Goal: Download file/media

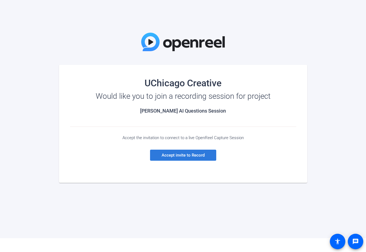
click at [187, 154] on span "Accept invite to Record" at bounding box center [183, 154] width 43 height 5
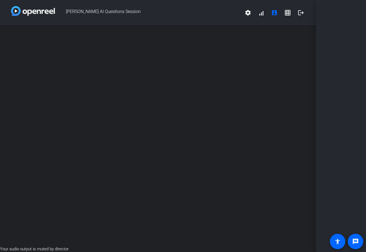
click at [121, 70] on div "open_in_new" at bounding box center [158, 135] width 316 height 220
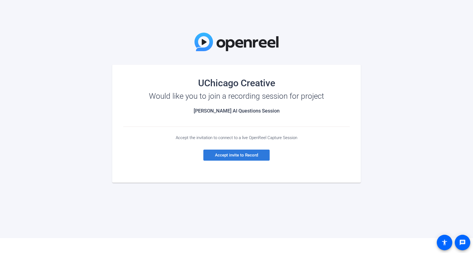
click at [233, 155] on span "Accept invite to Record" at bounding box center [236, 154] width 43 height 5
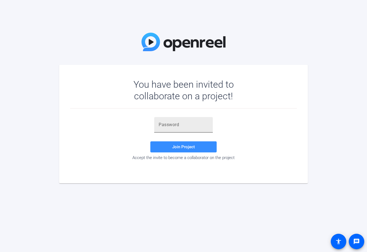
click at [190, 125] on input "text" at bounding box center [183, 124] width 50 height 7
paste input "gAj~Y~"
type input "gAj~Y~"
click at [184, 152] on span at bounding box center [183, 146] width 66 height 13
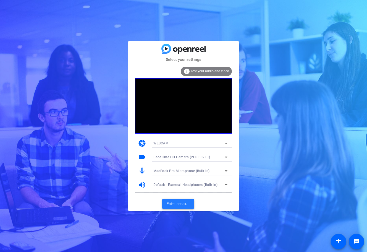
click at [178, 203] on span "Enter session" at bounding box center [177, 203] width 23 height 6
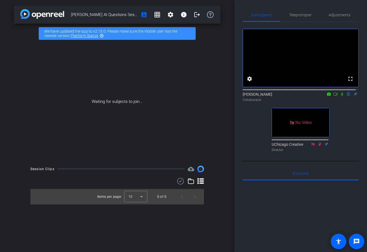
click at [298, 137] on div "No Video" at bounding box center [300, 122] width 57 height 29
click at [305, 17] on span "Teleprompter" at bounding box center [300, 15] width 23 height 4
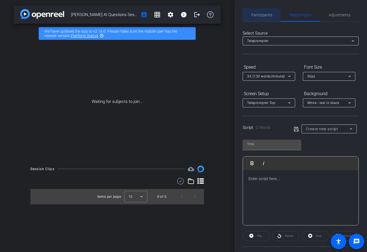
click at [258, 17] on span "Participants" at bounding box center [261, 14] width 21 height 13
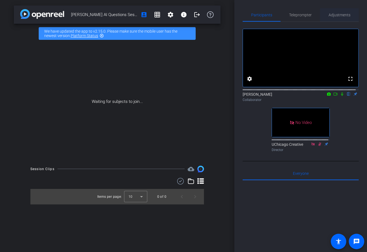
click at [338, 14] on span "Adjustments" at bounding box center [339, 15] width 22 height 4
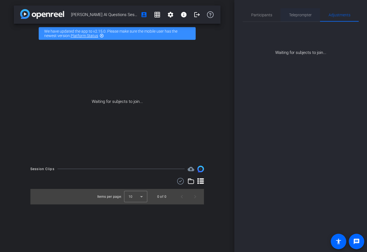
click at [296, 14] on span "Teleprompter" at bounding box center [300, 15] width 23 height 4
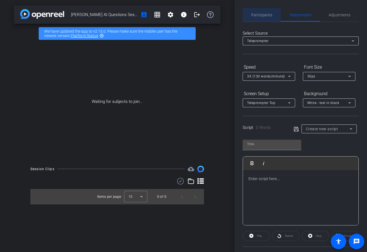
click at [266, 15] on span "Participants" at bounding box center [261, 15] width 21 height 4
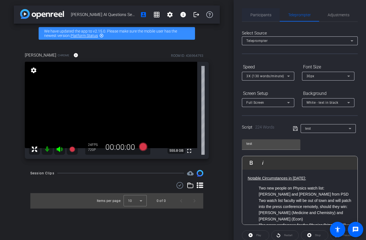
click at [268, 15] on span "Participants" at bounding box center [261, 15] width 21 height 4
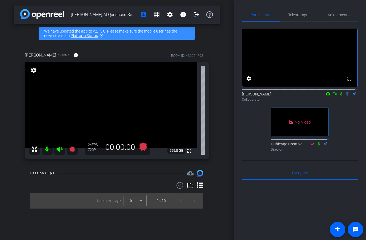
click at [345, 96] on mat-icon "flip" at bounding box center [348, 93] width 7 height 5
click at [334, 13] on span "Adjustments" at bounding box center [339, 15] width 22 height 4
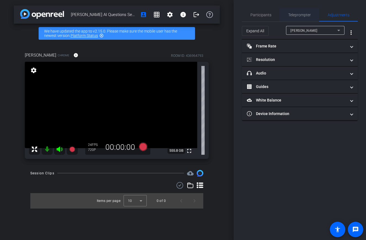
click at [305, 16] on span "Teleprompter" at bounding box center [300, 15] width 23 height 4
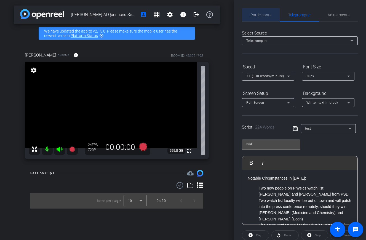
click at [266, 15] on span "Participants" at bounding box center [261, 15] width 21 height 4
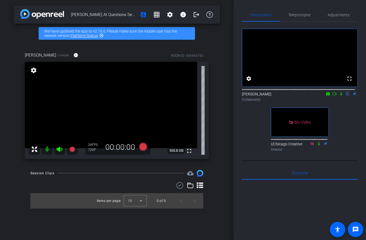
click at [327, 95] on icon at bounding box center [329, 93] width 4 height 3
click at [326, 100] on div at bounding box center [183, 120] width 366 height 240
click at [333, 96] on icon at bounding box center [335, 94] width 4 height 4
click at [339, 96] on icon at bounding box center [341, 94] width 4 height 4
click at [303, 16] on span "Teleprompter" at bounding box center [300, 15] width 23 height 4
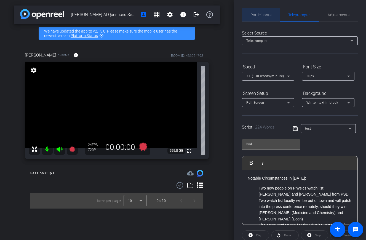
click at [266, 14] on span "Participants" at bounding box center [261, 15] width 21 height 4
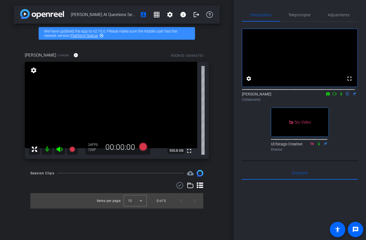
click at [333, 96] on icon at bounding box center [335, 94] width 4 height 4
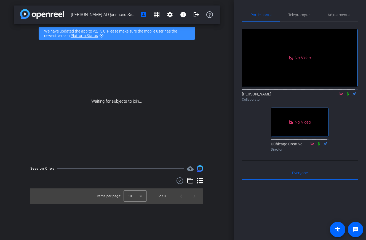
click at [339, 96] on icon at bounding box center [341, 94] width 4 height 4
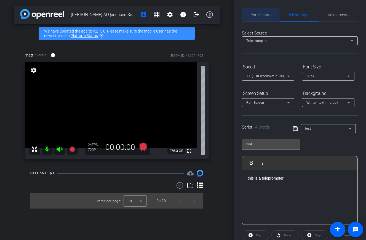
click at [255, 16] on span "Participants" at bounding box center [261, 15] width 21 height 4
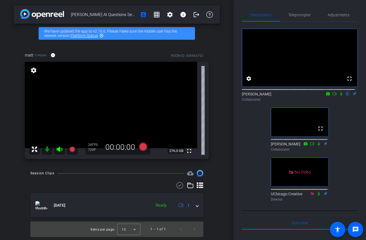
click at [339, 96] on icon at bounding box center [341, 94] width 4 height 4
click at [333, 96] on icon at bounding box center [335, 94] width 4 height 4
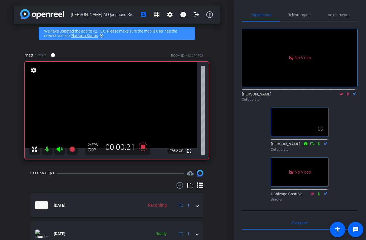
click at [346, 96] on icon at bounding box center [348, 94] width 4 height 4
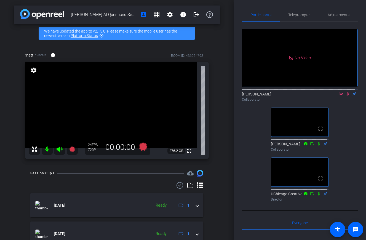
click at [346, 96] on icon at bounding box center [348, 94] width 4 height 4
click at [297, 17] on span "Teleprompter" at bounding box center [300, 15] width 23 height 4
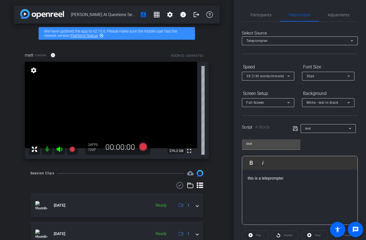
click at [302, 192] on div "this is a teleprompter" at bounding box center [299, 197] width 115 height 55
click at [294, 176] on p "this is a teleprompter" at bounding box center [300, 178] width 104 height 6
drag, startPoint x: 298, startPoint y: 197, endPoint x: 240, endPoint y: 165, distance: 66.6
click at [240, 165] on div "Participants Teleprompter Adjustments Eric Fey Collaborator Kemal Collaborator …" at bounding box center [300, 120] width 133 height 240
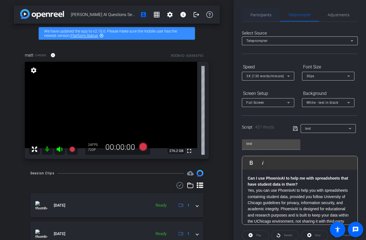
click at [258, 12] on span "Participants" at bounding box center [261, 14] width 21 height 13
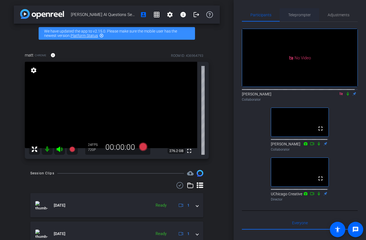
click at [298, 14] on span "Teleprompter" at bounding box center [300, 15] width 23 height 4
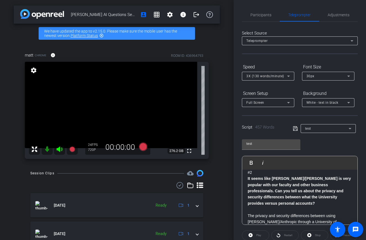
scroll to position [123, 0]
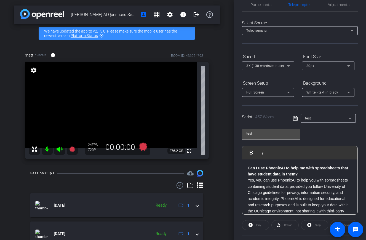
scroll to position [0, 0]
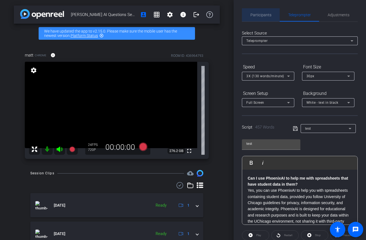
click at [266, 16] on span "Participants" at bounding box center [261, 15] width 21 height 4
click at [260, 16] on span "Participants" at bounding box center [261, 15] width 21 height 4
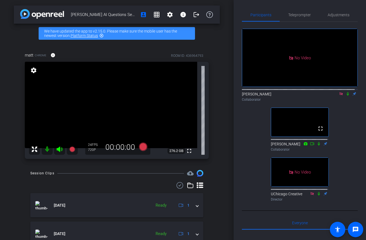
click at [347, 92] on icon at bounding box center [348, 94] width 2 height 4
click at [347, 92] on icon at bounding box center [348, 94] width 3 height 4
click at [347, 92] on icon at bounding box center [348, 94] width 2 height 4
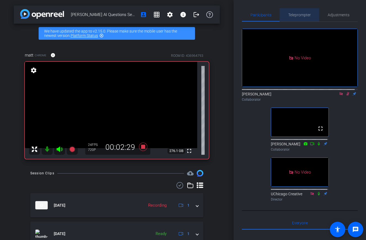
click at [308, 14] on span "Teleprompter" at bounding box center [300, 15] width 23 height 4
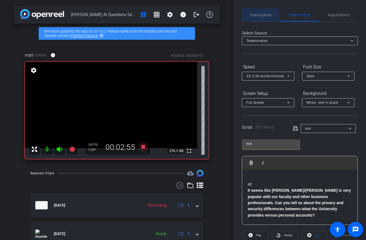
click at [260, 15] on span "Participants" at bounding box center [261, 15] width 21 height 4
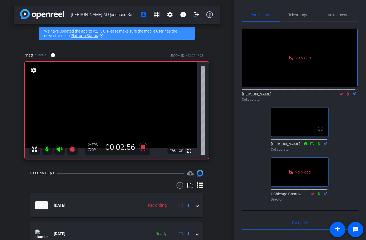
click at [347, 92] on icon at bounding box center [348, 94] width 3 height 4
click at [292, 15] on span "Teleprompter" at bounding box center [300, 15] width 23 height 4
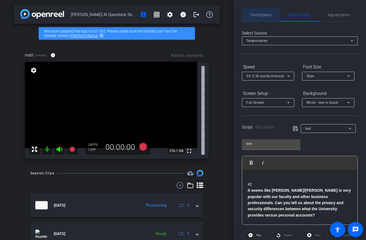
click at [260, 14] on span "Participants" at bounding box center [261, 15] width 21 height 4
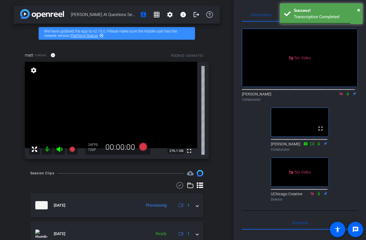
click at [347, 92] on icon at bounding box center [348, 94] width 2 height 4
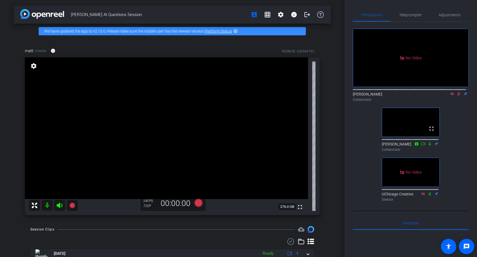
click at [366, 92] on icon at bounding box center [458, 94] width 3 height 4
click at [366, 10] on span "Teleprompter" at bounding box center [410, 14] width 23 height 13
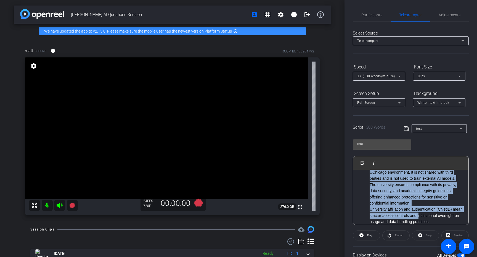
drag, startPoint x: 358, startPoint y: 184, endPoint x: 430, endPoint y: 223, distance: 82.8
click at [366, 223] on div "#2 It seems like Claude/Anthropic is very popular with our faculty and other bu…" at bounding box center [410, 247] width 115 height 348
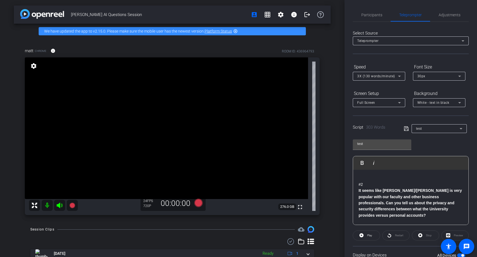
click at [366, 178] on p at bounding box center [411, 178] width 104 height 6
click at [366, 15] on span "Participants" at bounding box center [371, 15] width 21 height 4
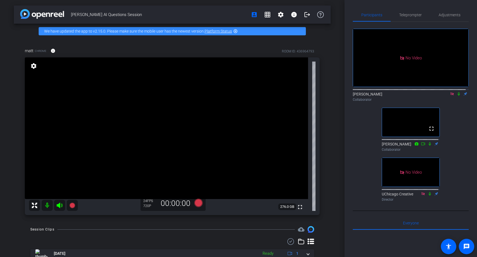
click at [366, 92] on icon at bounding box center [459, 94] width 4 height 4
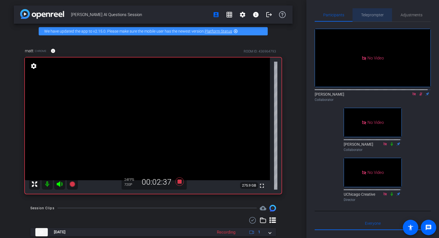
click at [366, 14] on span "Teleprompter" at bounding box center [372, 15] width 23 height 4
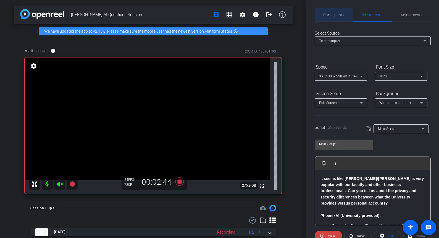
click at [338, 14] on span "Participants" at bounding box center [333, 15] width 21 height 4
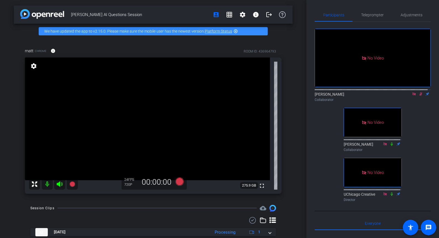
click at [366, 92] on icon at bounding box center [420, 94] width 4 height 4
click at [366, 92] on icon at bounding box center [414, 94] width 4 height 4
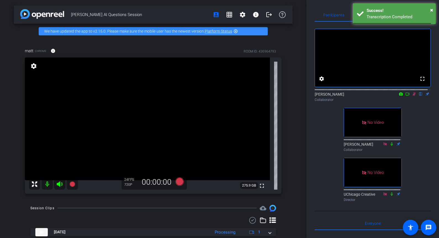
click at [366, 95] on icon at bounding box center [407, 93] width 4 height 3
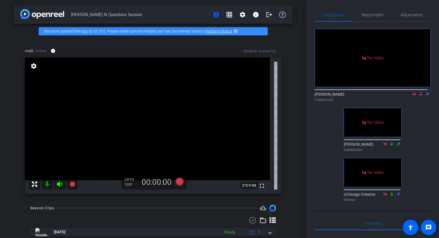
click at [366, 96] on icon at bounding box center [420, 94] width 3 height 4
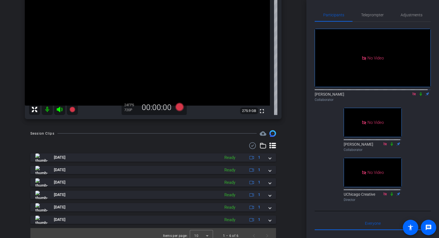
scroll to position [80, 0]
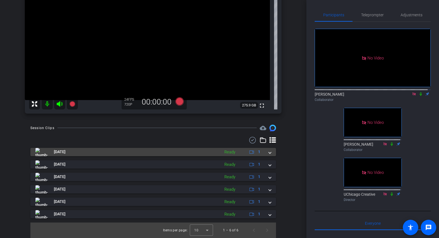
click at [269, 152] on span at bounding box center [270, 152] width 2 height 6
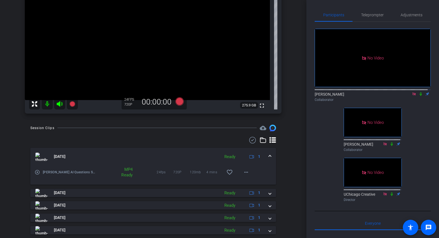
click at [295, 150] on div "Kemal AI Questions Session account_box grid_on settings info logout We have upd…" at bounding box center [153, 39] width 306 height 238
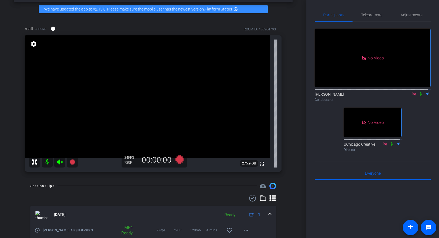
scroll to position [0, 0]
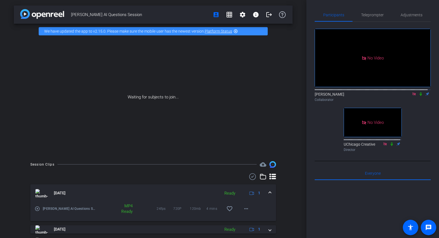
click at [366, 96] on icon at bounding box center [414, 94] width 4 height 4
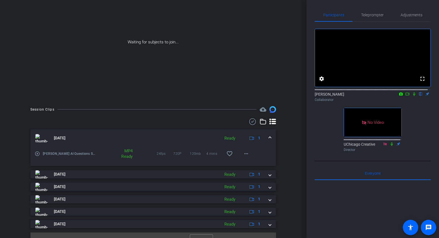
scroll to position [65, 0]
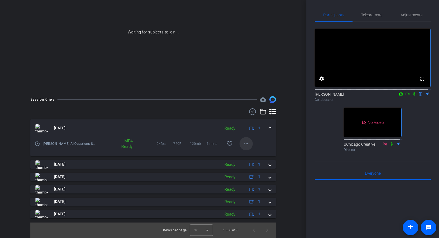
click at [244, 144] on mat-icon "more_horiz" at bounding box center [246, 143] width 7 height 7
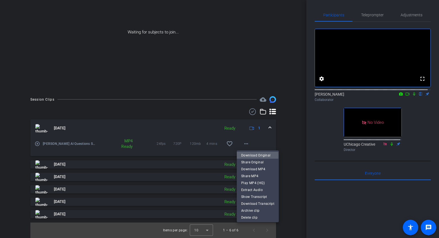
click at [248, 155] on span "Download Original" at bounding box center [257, 155] width 33 height 7
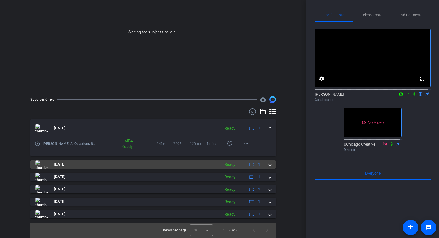
click at [269, 165] on span at bounding box center [270, 164] width 2 height 6
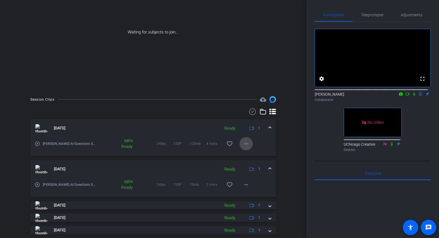
click at [245, 144] on mat-icon "more_horiz" at bounding box center [246, 143] width 7 height 7
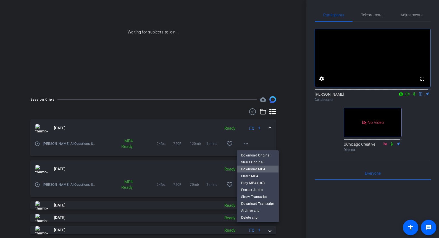
click at [252, 168] on span "Download MP4" at bounding box center [257, 169] width 33 height 7
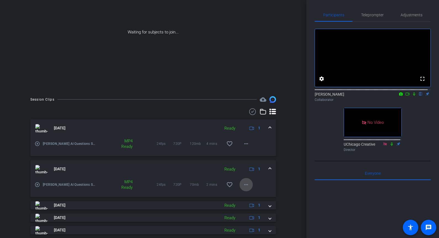
click at [244, 186] on mat-icon "more_horiz" at bounding box center [246, 184] width 7 height 7
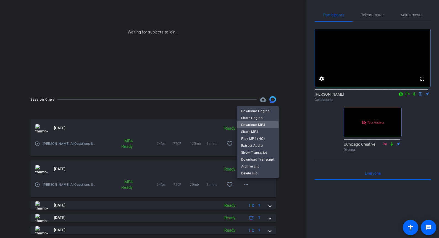
click at [253, 126] on span "Download MP4" at bounding box center [257, 124] width 33 height 7
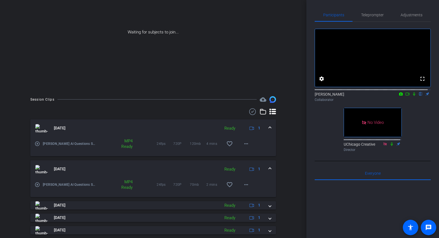
scroll to position [93, 0]
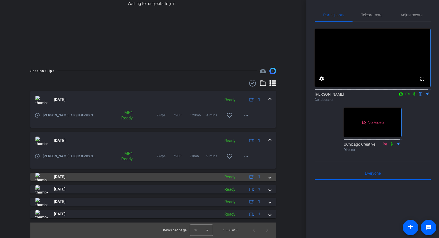
click at [269, 177] on span at bounding box center [270, 177] width 2 height 6
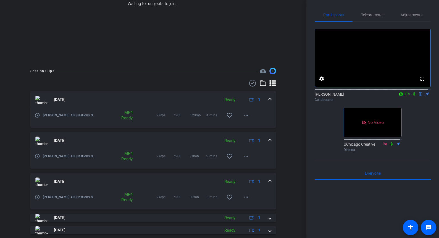
scroll to position [122, 0]
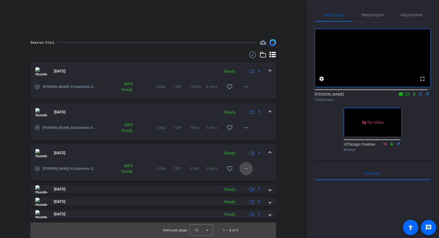
click at [243, 167] on mat-icon "more_horiz" at bounding box center [246, 168] width 7 height 7
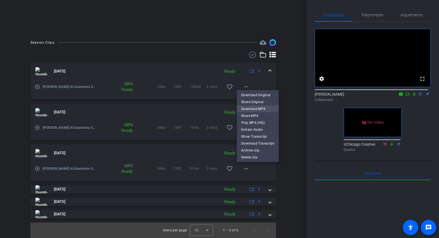
click at [250, 108] on span "Download MP4" at bounding box center [257, 108] width 33 height 7
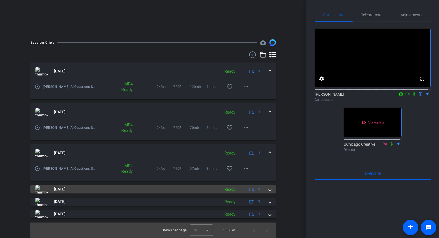
click at [269, 190] on span at bounding box center [270, 189] width 2 height 6
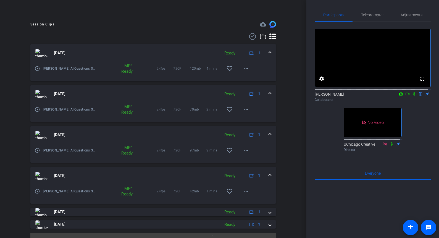
scroll to position [150, 0]
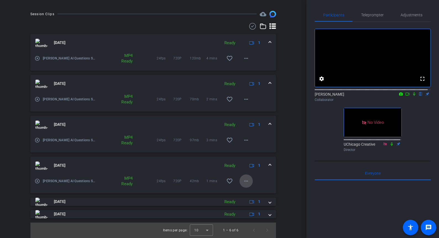
click at [244, 180] on mat-icon "more_horiz" at bounding box center [246, 181] width 7 height 7
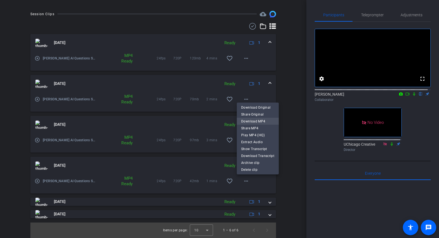
click at [247, 119] on span "Download MP4" at bounding box center [257, 121] width 33 height 7
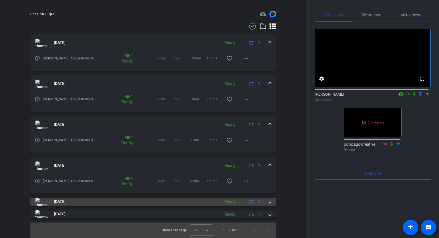
click at [268, 204] on mat-expansion-panel-header "Oct 3, 2025 Ready 1" at bounding box center [152, 201] width 245 height 8
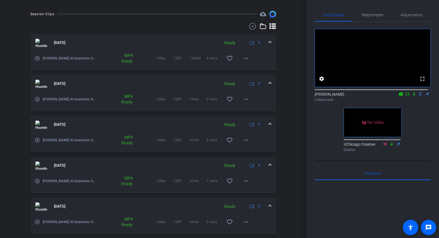
scroll to position [179, 0]
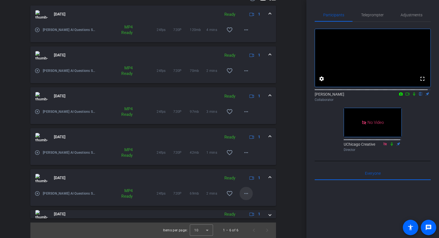
click at [245, 194] on mat-icon "more_horiz" at bounding box center [246, 193] width 7 height 7
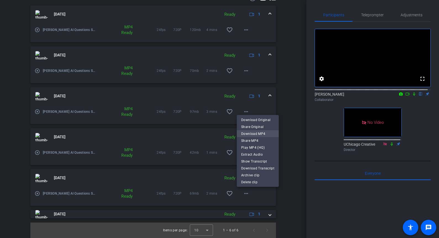
click at [252, 134] on span "Download MP4" at bounding box center [257, 133] width 33 height 7
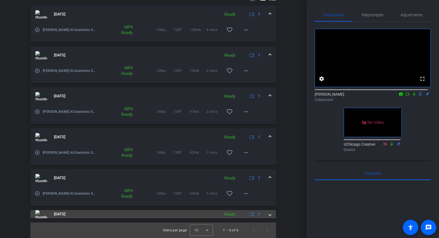
click at [271, 214] on mat-expansion-panel-header "Oct 3, 2025 Ready 1" at bounding box center [152, 214] width 245 height 8
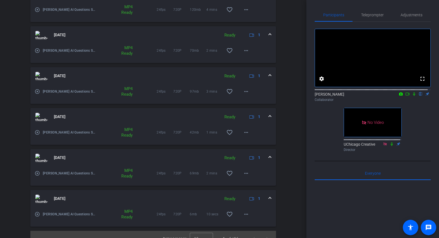
scroll to position [207, 0]
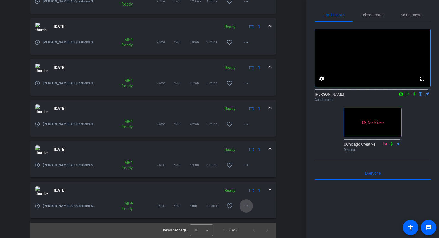
click at [245, 208] on mat-icon "more_horiz" at bounding box center [246, 205] width 7 height 7
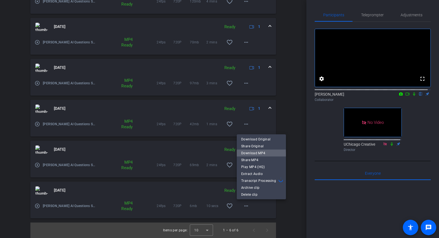
click at [251, 154] on span "Download MP4" at bounding box center [261, 153] width 40 height 7
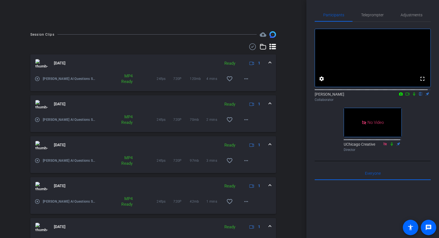
scroll to position [0, 0]
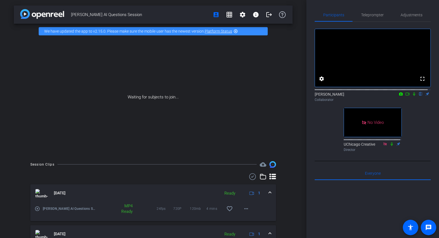
click at [269, 193] on span at bounding box center [270, 193] width 2 height 6
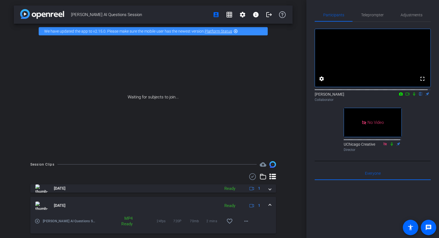
click at [269, 206] on mat-expansion-panel-header "Oct 3, 2025 Ready 1" at bounding box center [152, 206] width 245 height 18
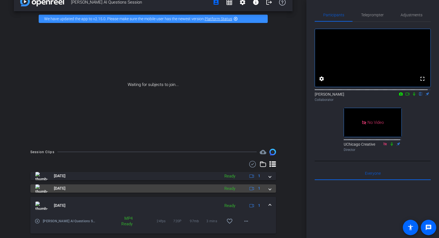
scroll to position [27, 0]
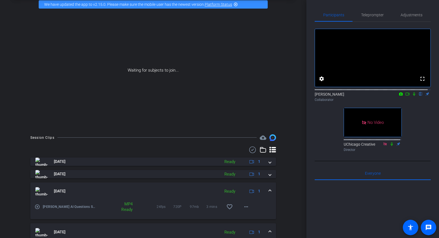
click at [269, 191] on span at bounding box center [270, 191] width 2 height 6
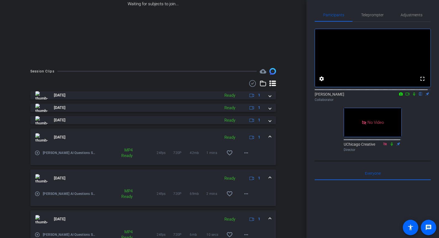
scroll to position [122, 0]
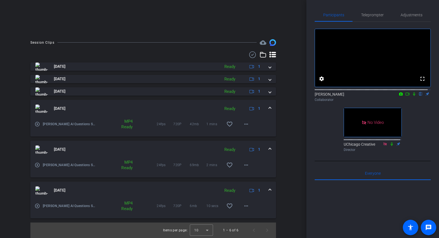
click at [268, 108] on mat-expansion-panel-header "Oct 3, 2025 Ready 1" at bounding box center [152, 109] width 245 height 18
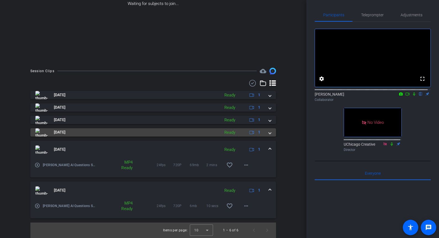
scroll to position [93, 0]
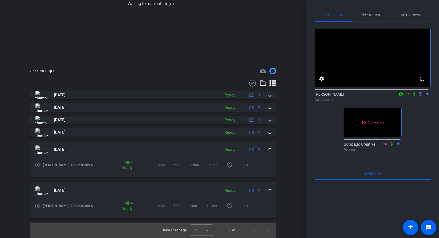
click at [269, 148] on span at bounding box center [270, 149] width 2 height 6
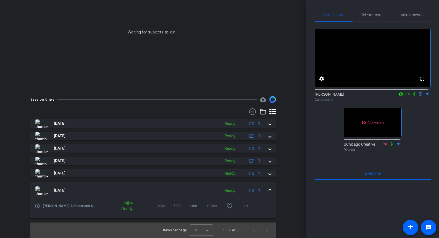
click at [269, 190] on span at bounding box center [270, 190] width 2 height 6
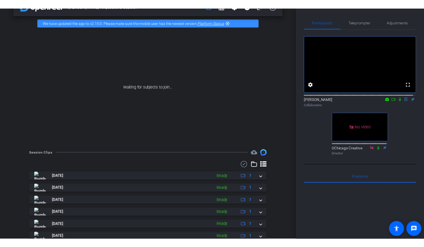
scroll to position [0, 0]
